Goal: Find specific page/section: Find specific page/section

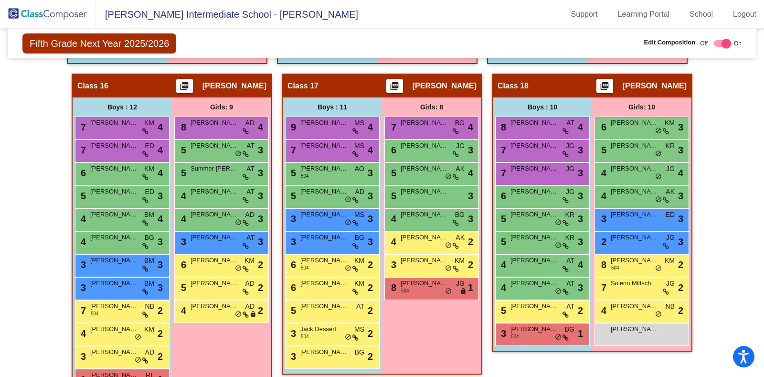
scroll to position [1962, 0]
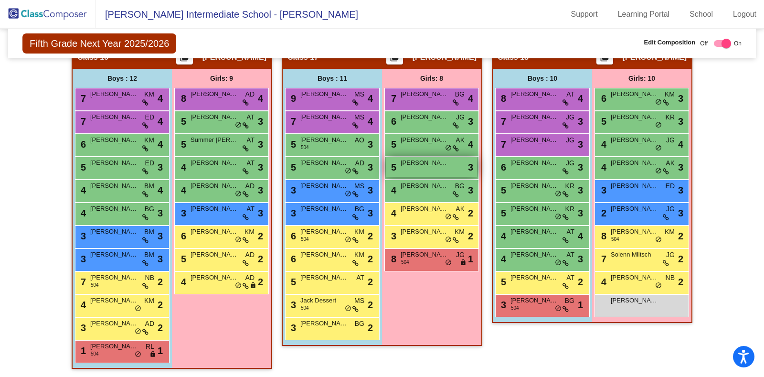
click at [409, 158] on span "[PERSON_NAME]" at bounding box center [424, 163] width 48 height 10
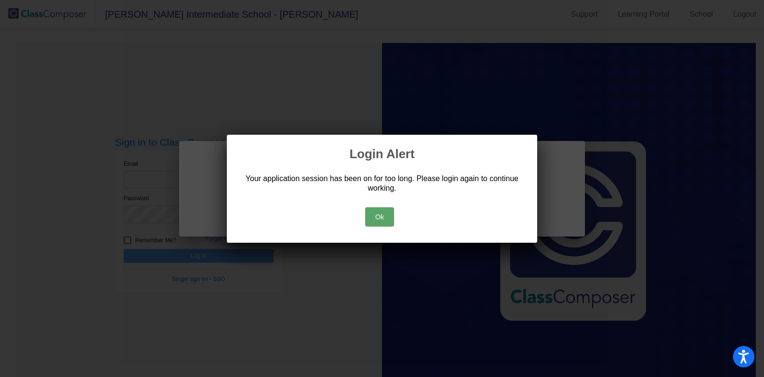
click at [379, 220] on button "Ok" at bounding box center [379, 216] width 29 height 19
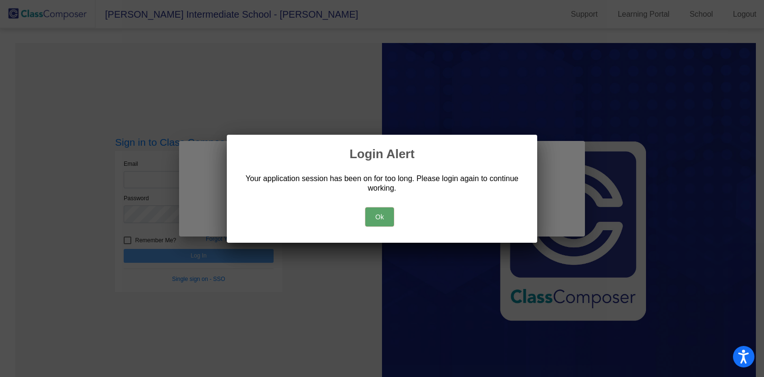
click at [379, 220] on button "Ok" at bounding box center [379, 216] width 29 height 19
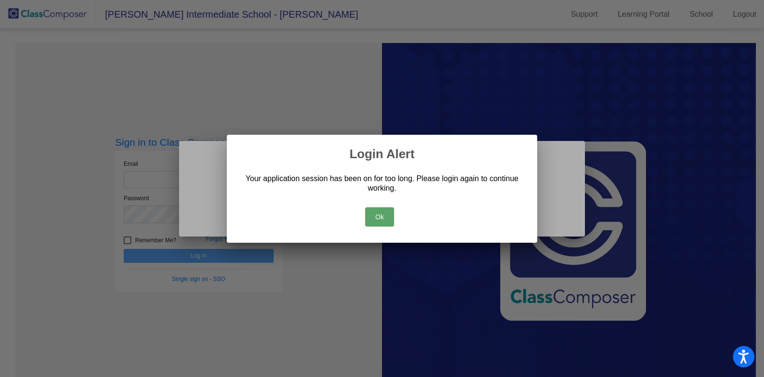
click at [379, 220] on button "Ok" at bounding box center [379, 216] width 29 height 19
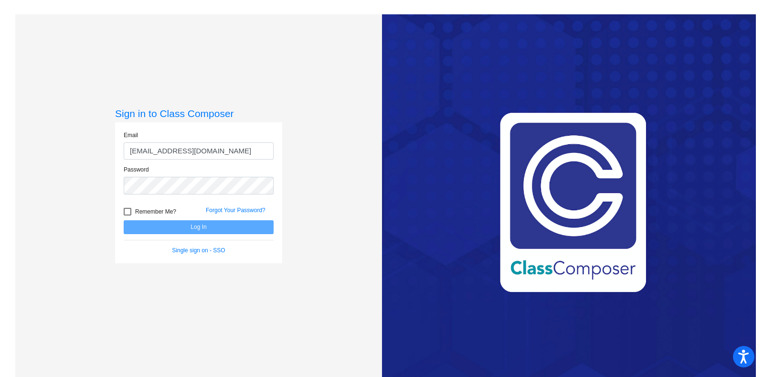
type input "ackleyk@victorschools.org"
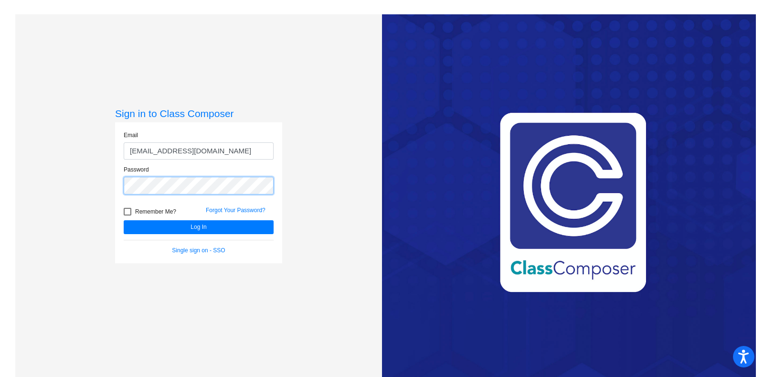
click at [124, 220] on button "Log In" at bounding box center [199, 227] width 150 height 14
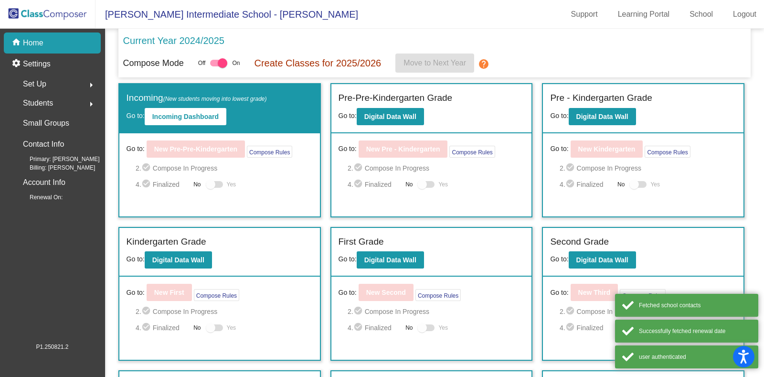
scroll to position [185, 0]
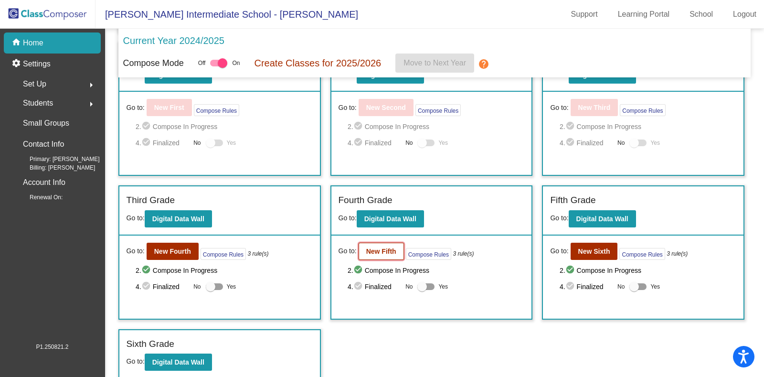
click at [389, 254] on button "New Fifth" at bounding box center [380, 250] width 45 height 17
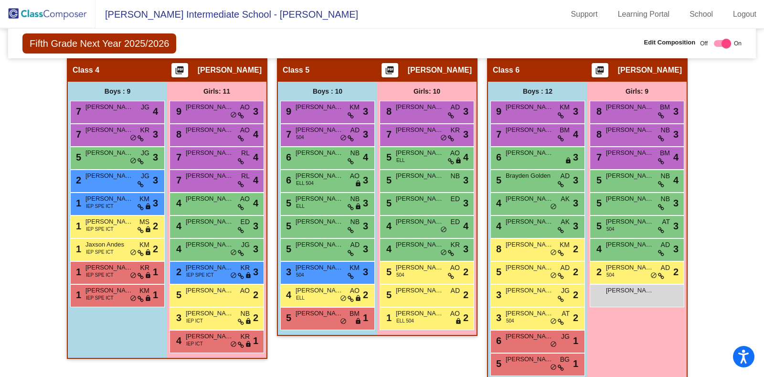
scroll to position [640, 0]
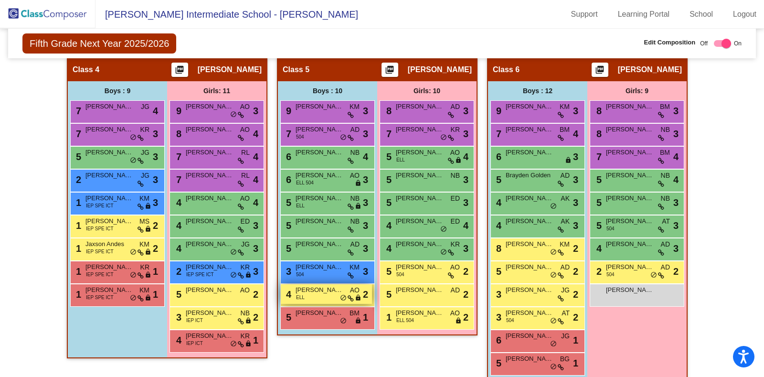
click at [305, 285] on span "[PERSON_NAME] [PERSON_NAME]" at bounding box center [319, 290] width 48 height 10
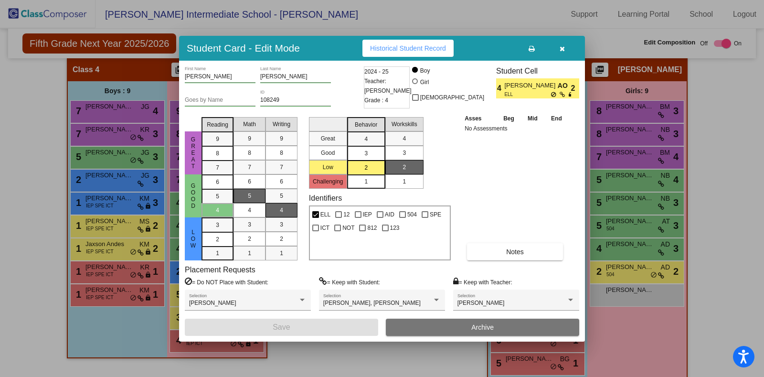
click at [568, 48] on button "button" at bounding box center [562, 48] width 31 height 17
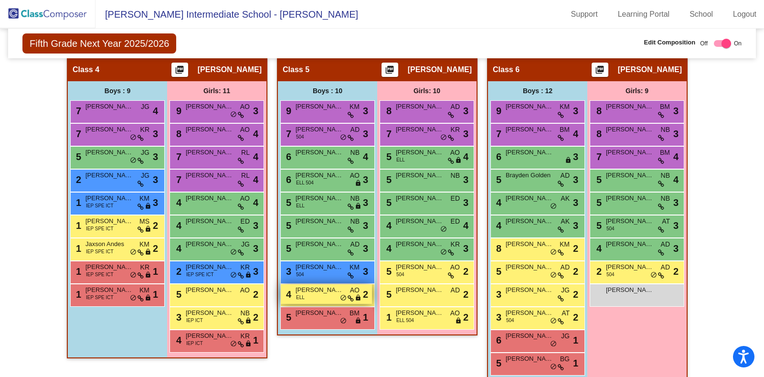
click at [298, 285] on span "[PERSON_NAME] [PERSON_NAME]" at bounding box center [319, 290] width 48 height 10
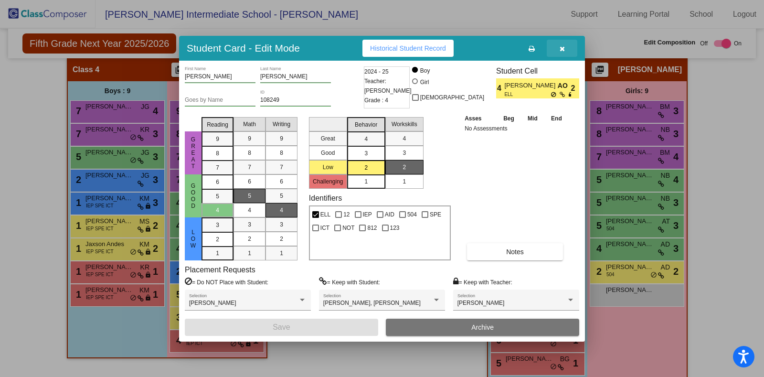
click at [566, 46] on button "button" at bounding box center [562, 48] width 31 height 17
